Goal: Information Seeking & Learning: Learn about a topic

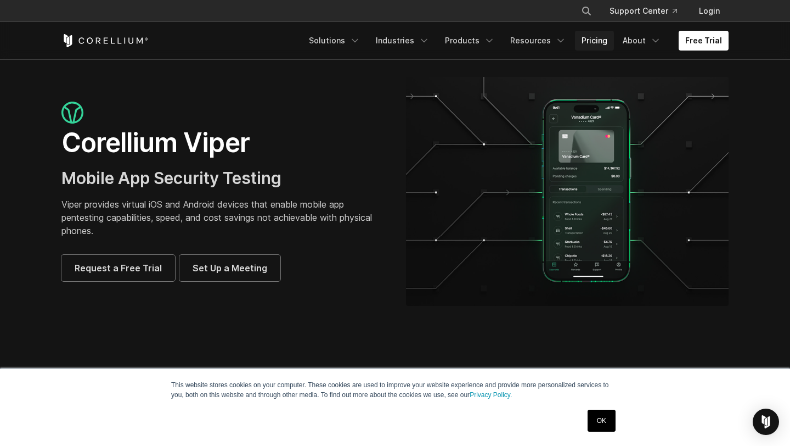
click at [605, 41] on link "Pricing" at bounding box center [594, 41] width 39 height 20
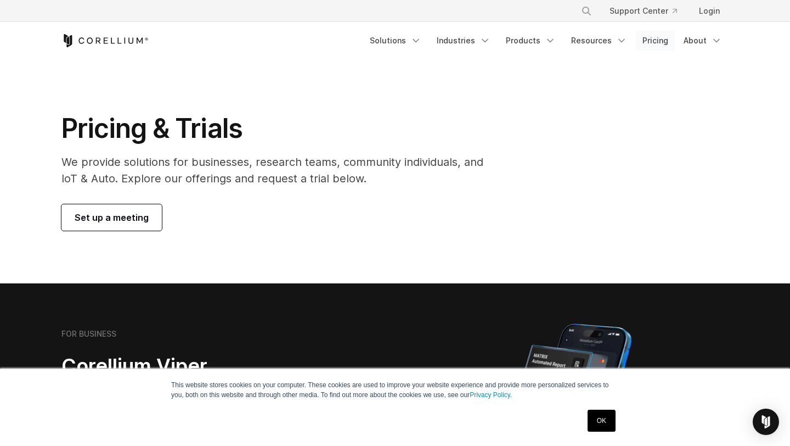
click at [656, 42] on link "Pricing" at bounding box center [655, 41] width 39 height 20
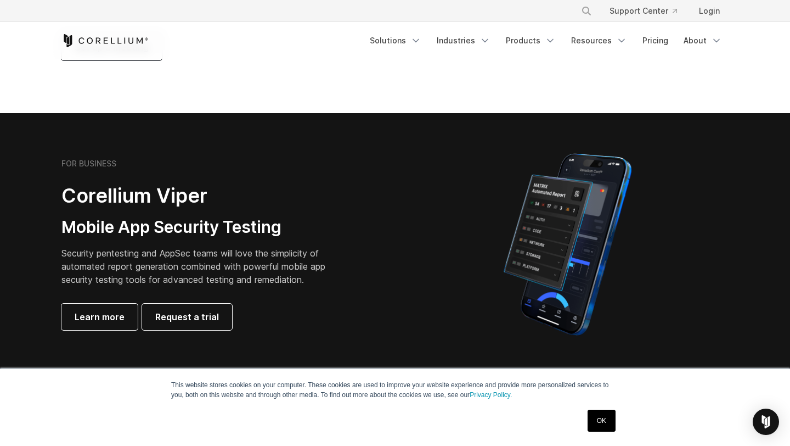
scroll to position [169, 0]
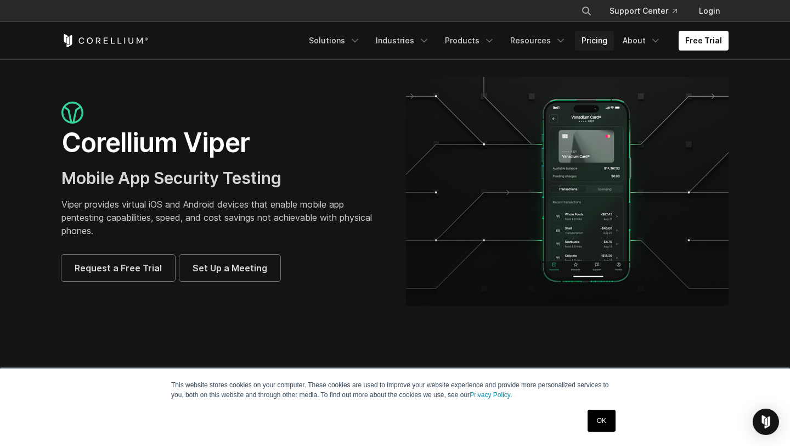
click at [602, 41] on link "Pricing" at bounding box center [594, 41] width 39 height 20
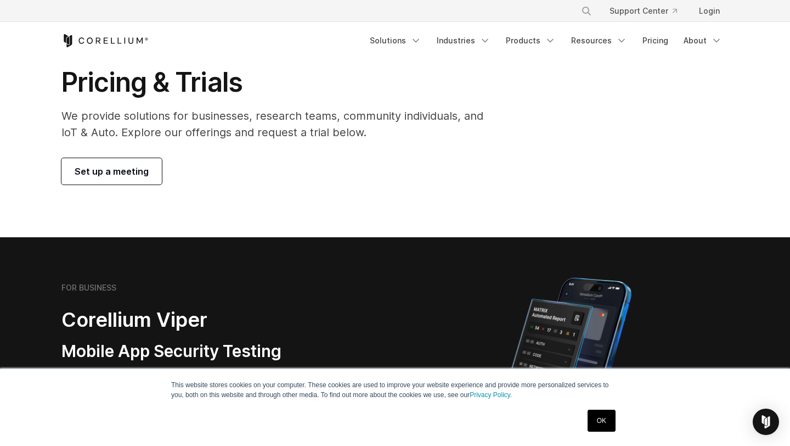
scroll to position [52, 0]
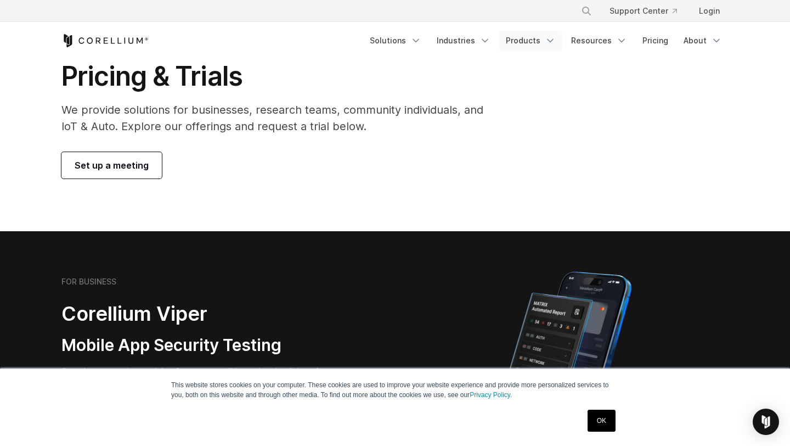
click at [556, 41] on icon "Navigation Menu" at bounding box center [550, 40] width 11 height 11
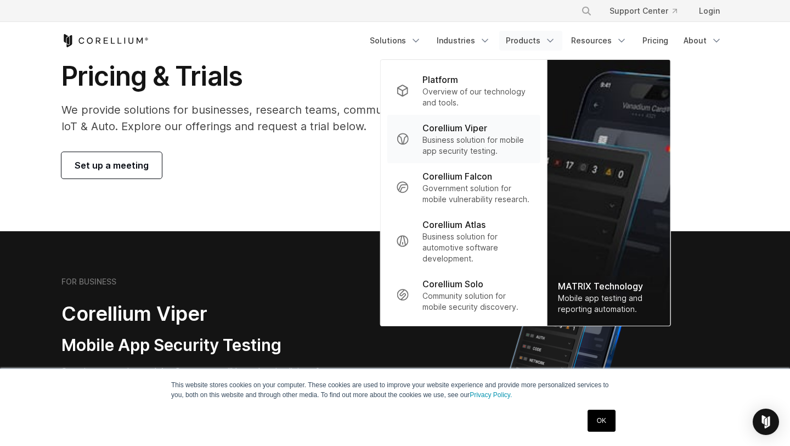
click at [442, 134] on p "Business solution for mobile app security testing." at bounding box center [477, 145] width 109 height 22
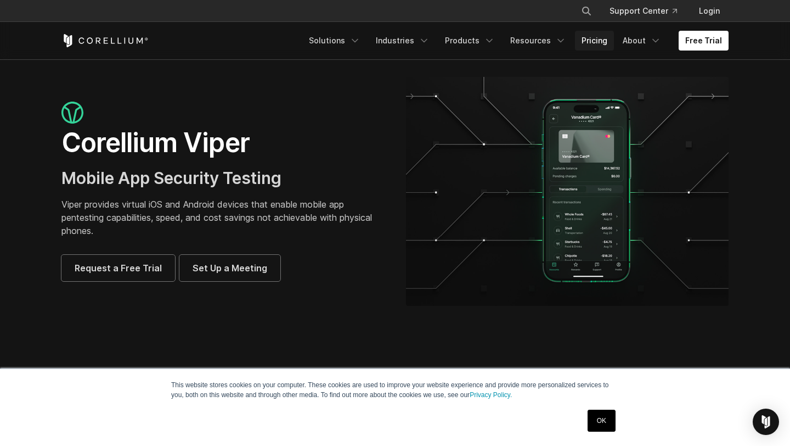
click at [595, 42] on link "Pricing" at bounding box center [594, 41] width 39 height 20
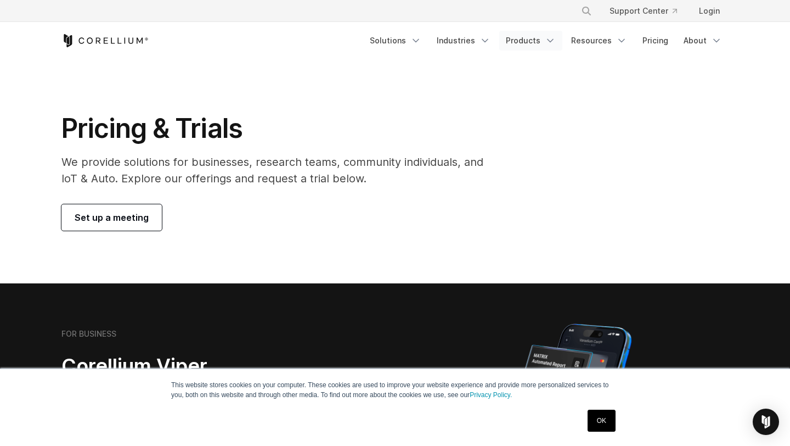
click at [521, 40] on link "Products" at bounding box center [530, 41] width 63 height 20
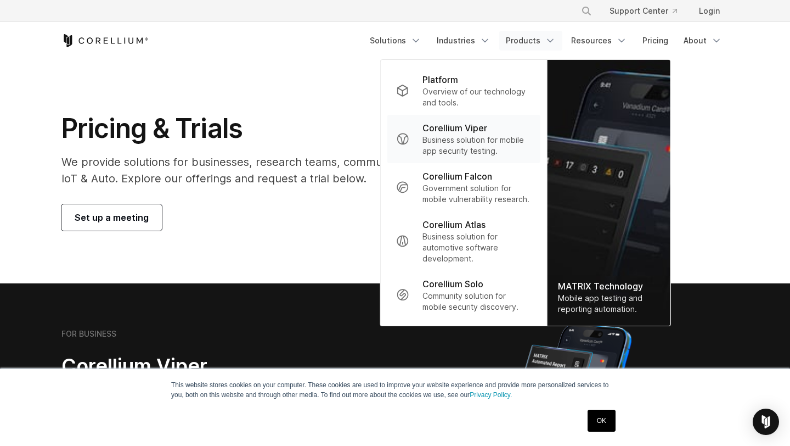
click at [459, 134] on p "Business solution for mobile app security testing." at bounding box center [477, 145] width 109 height 22
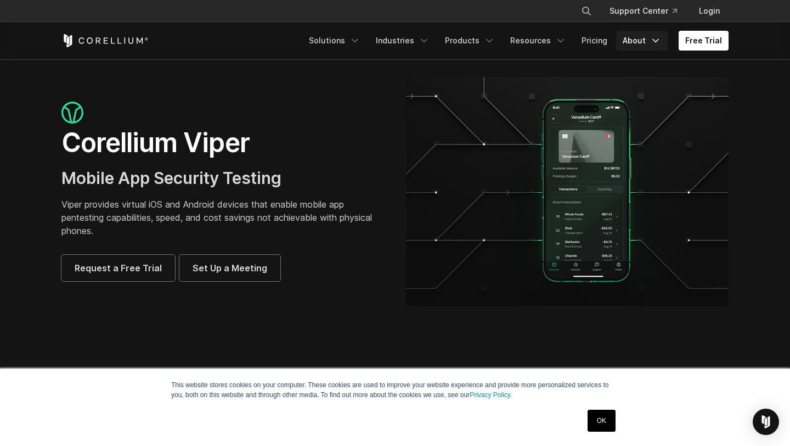
click at [660, 42] on icon "Navigation Menu" at bounding box center [655, 40] width 11 height 11
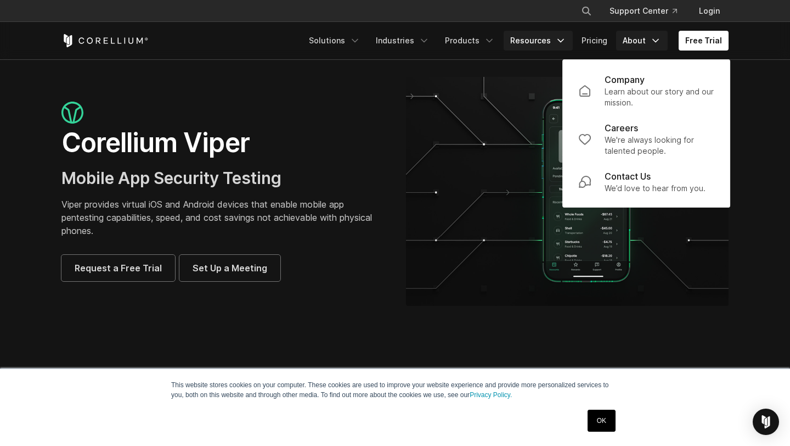
click at [566, 44] on icon "Navigation Menu" at bounding box center [560, 40] width 11 height 11
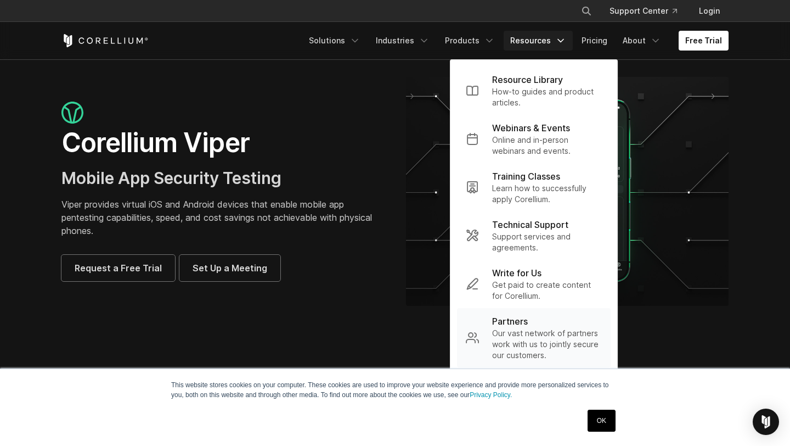
click at [522, 326] on p "Partners" at bounding box center [510, 320] width 36 height 13
